Goal: Information Seeking & Learning: Learn about a topic

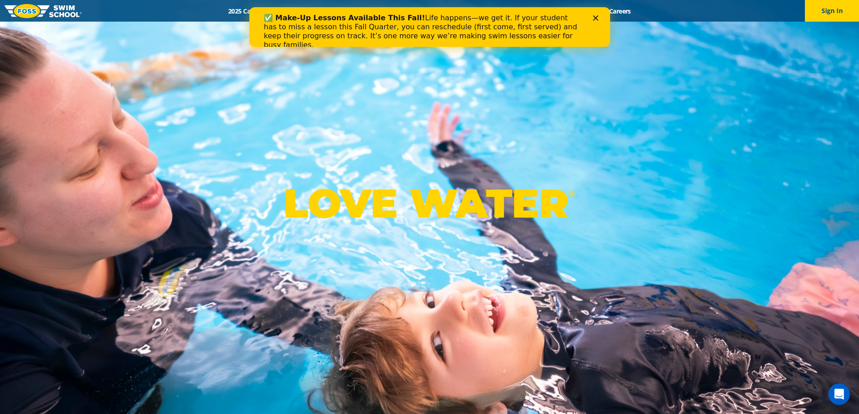
click at [593, 15] on icon "Close" at bounding box center [595, 17] width 5 height 5
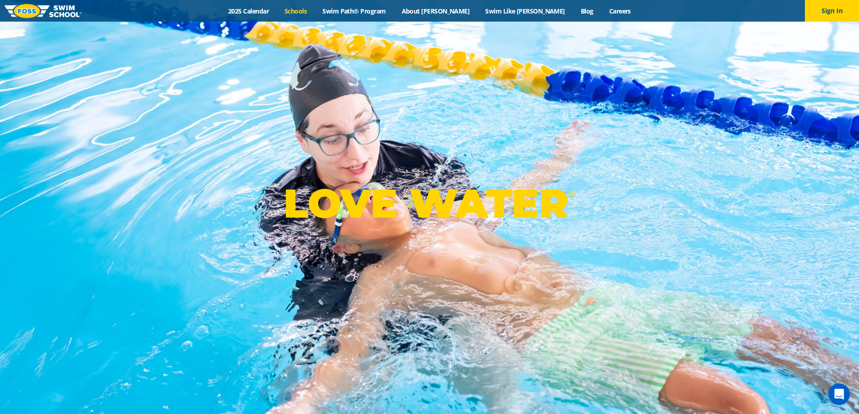
click at [315, 12] on link "Schools" at bounding box center [296, 11] width 38 height 9
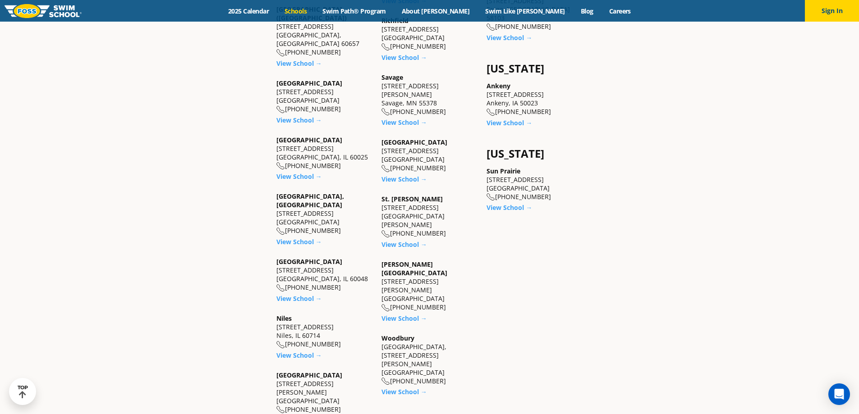
scroll to position [767, 0]
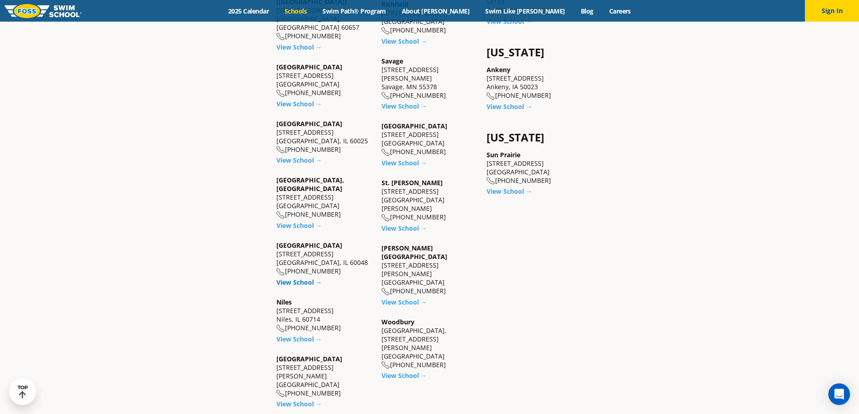
click at [303, 278] on link "View School →" at bounding box center [299, 282] width 46 height 9
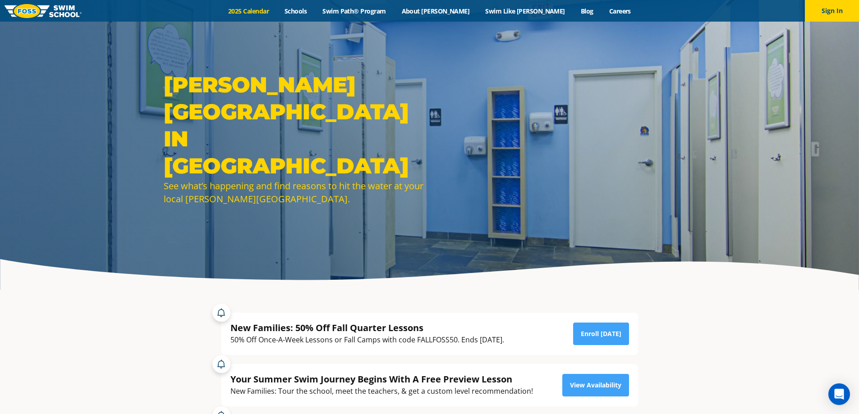
click at [273, 10] on link "2025 Calendar" at bounding box center [249, 11] width 56 height 9
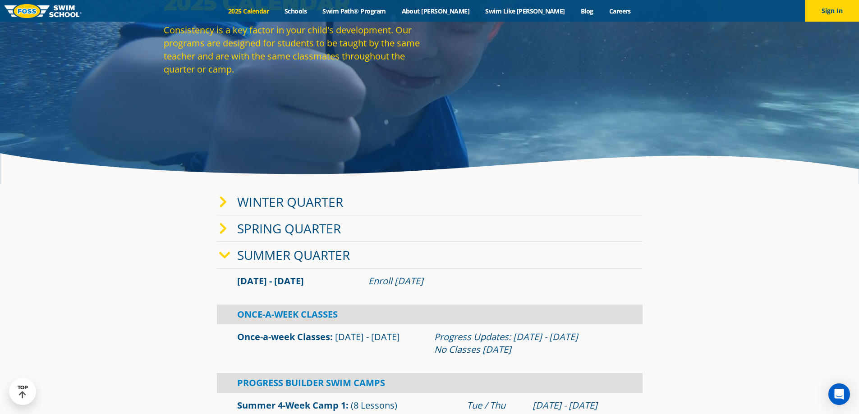
scroll to position [90, 0]
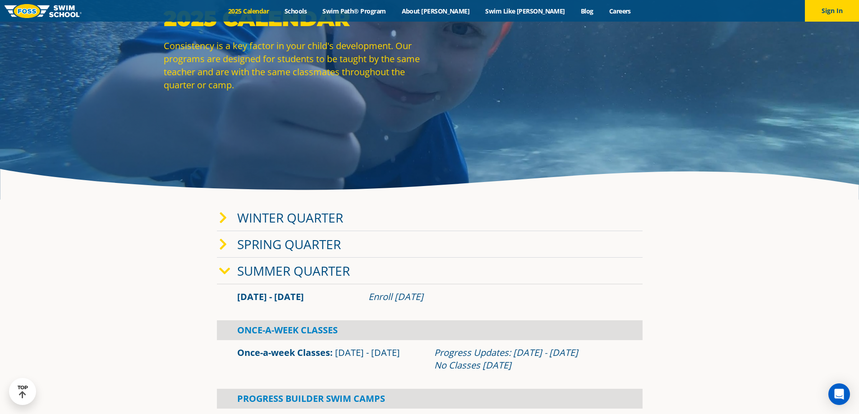
click at [222, 218] on icon at bounding box center [223, 218] width 8 height 13
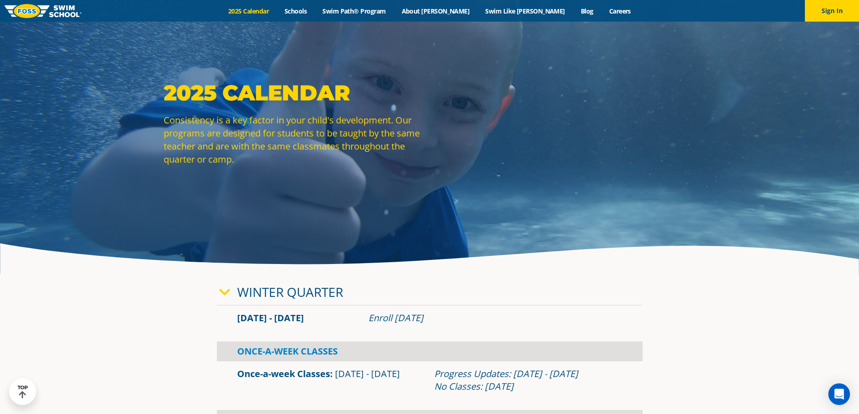
scroll to position [0, 0]
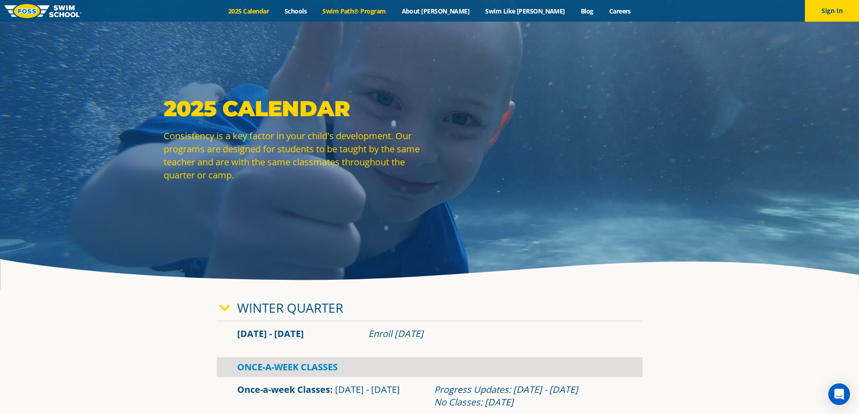
click at [394, 15] on link "Swim Path® Program" at bounding box center [354, 11] width 79 height 9
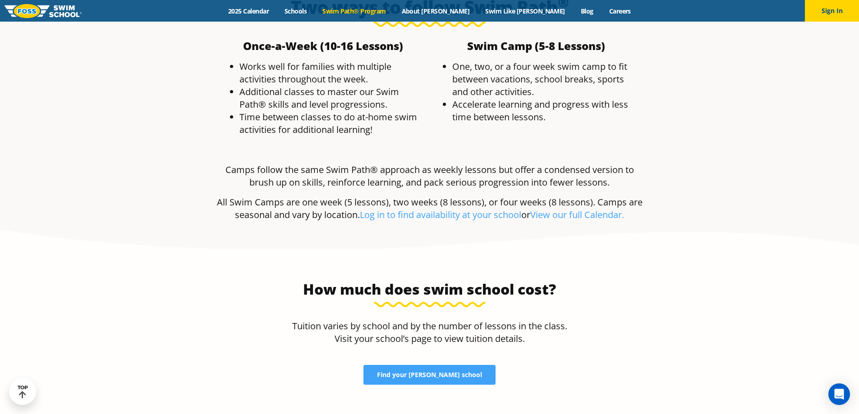
scroll to position [1759, 0]
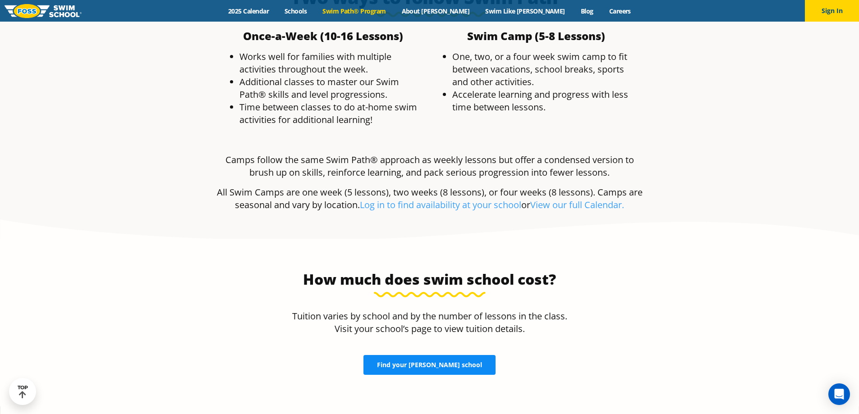
click at [433, 362] on span "Find your FOSS school" at bounding box center [429, 365] width 105 height 6
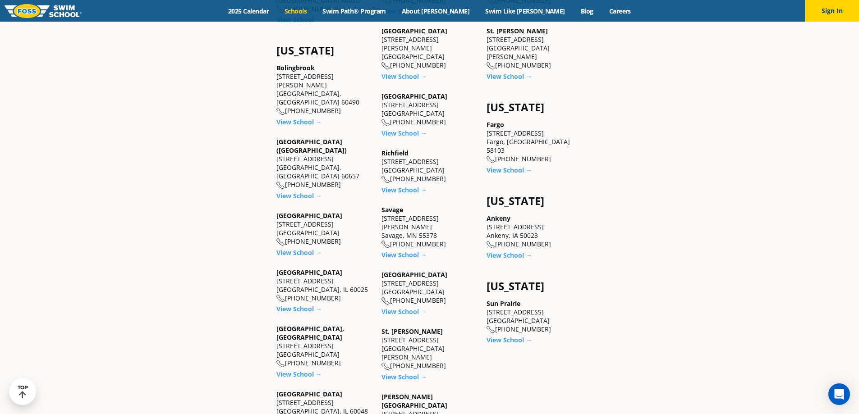
scroll to position [676, 0]
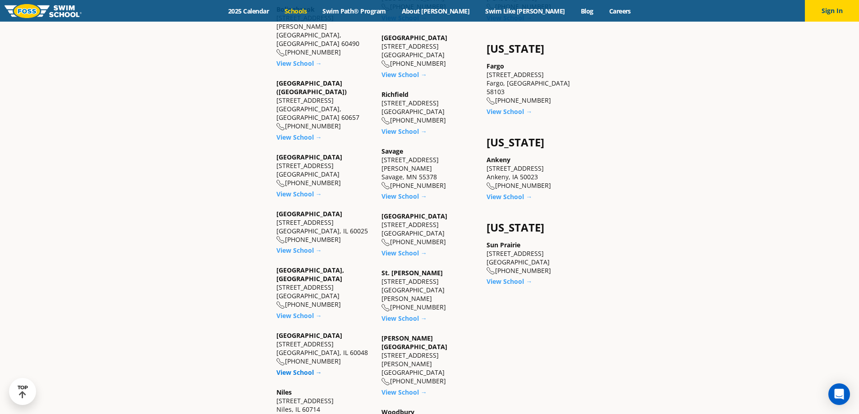
click at [290, 368] on link "View School →" at bounding box center [299, 372] width 46 height 9
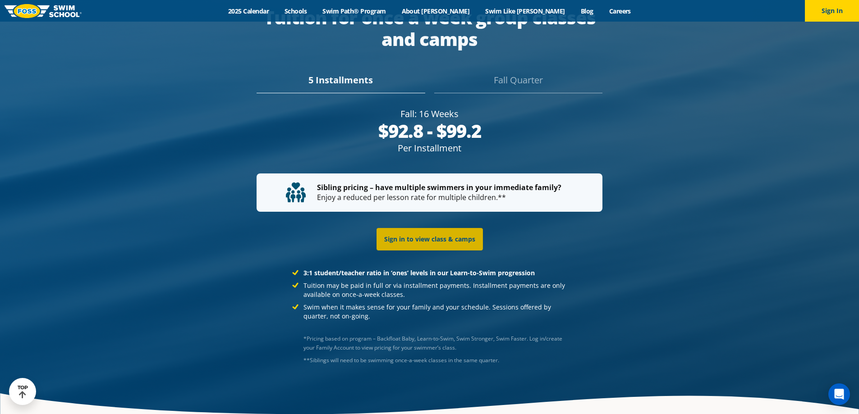
scroll to position [1791, 0]
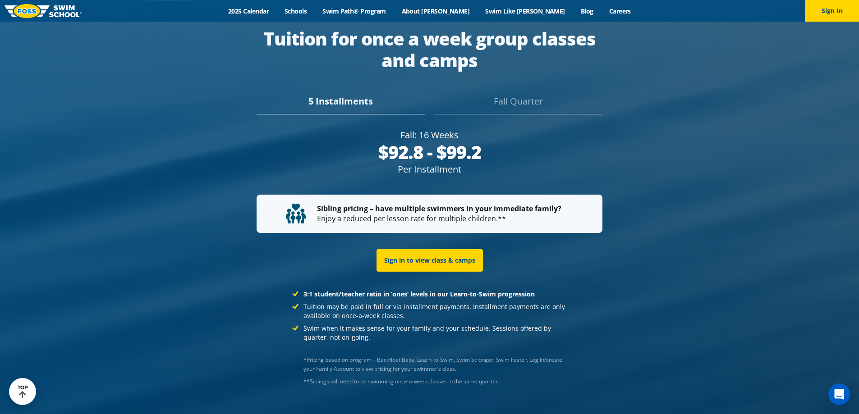
click at [497, 95] on div "Fall Quarter" at bounding box center [518, 105] width 168 height 20
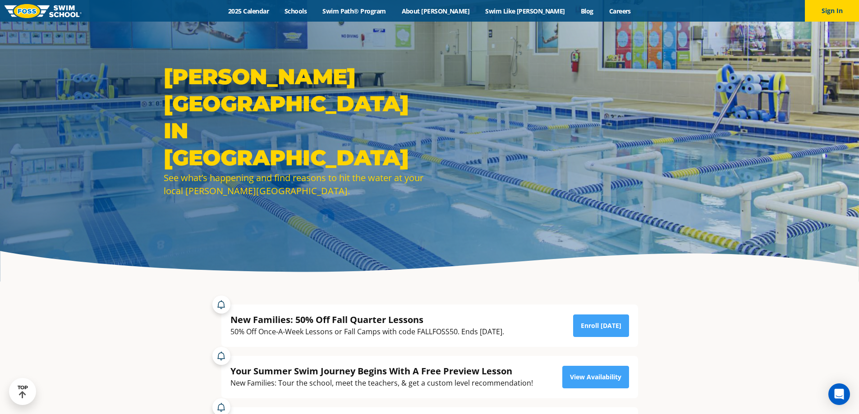
scroll to position [0, 0]
